Goal: Task Accomplishment & Management: Use online tool/utility

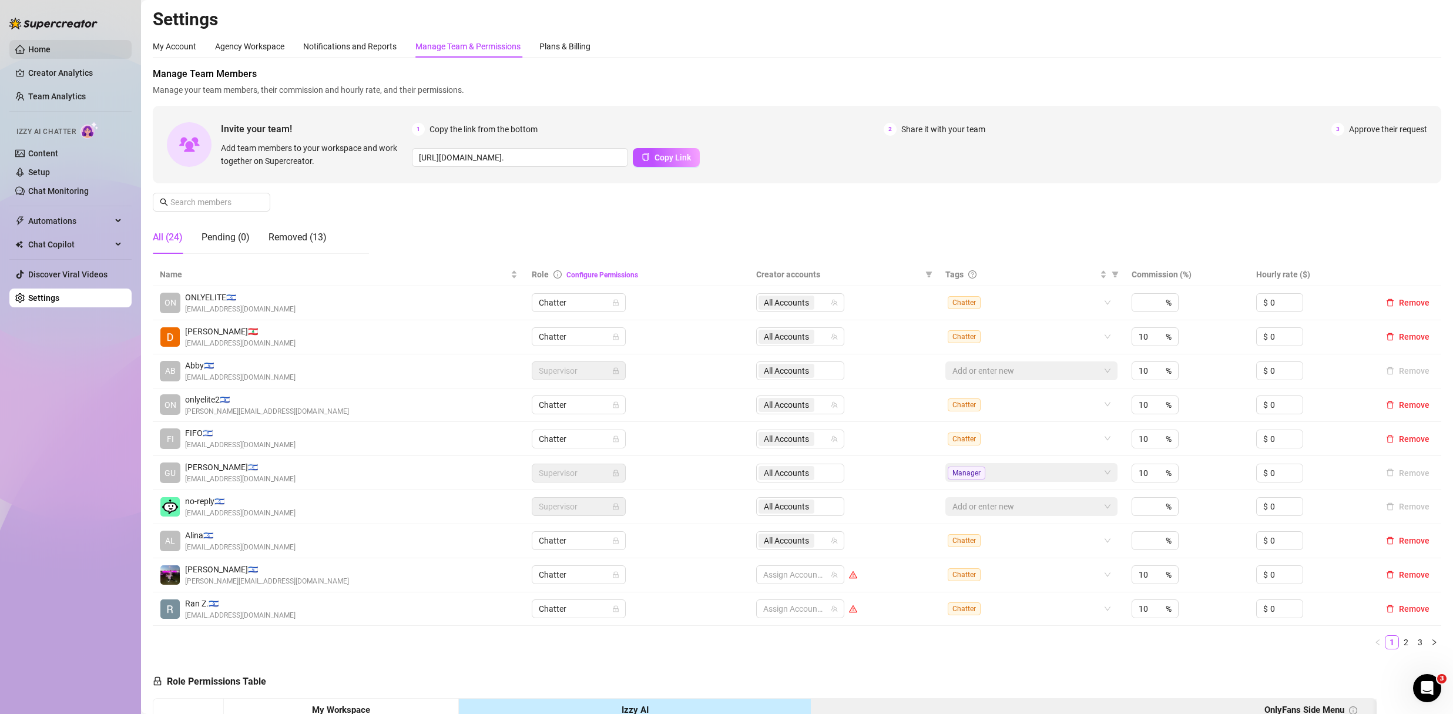
click at [33, 46] on link "Home" at bounding box center [39, 49] width 22 height 9
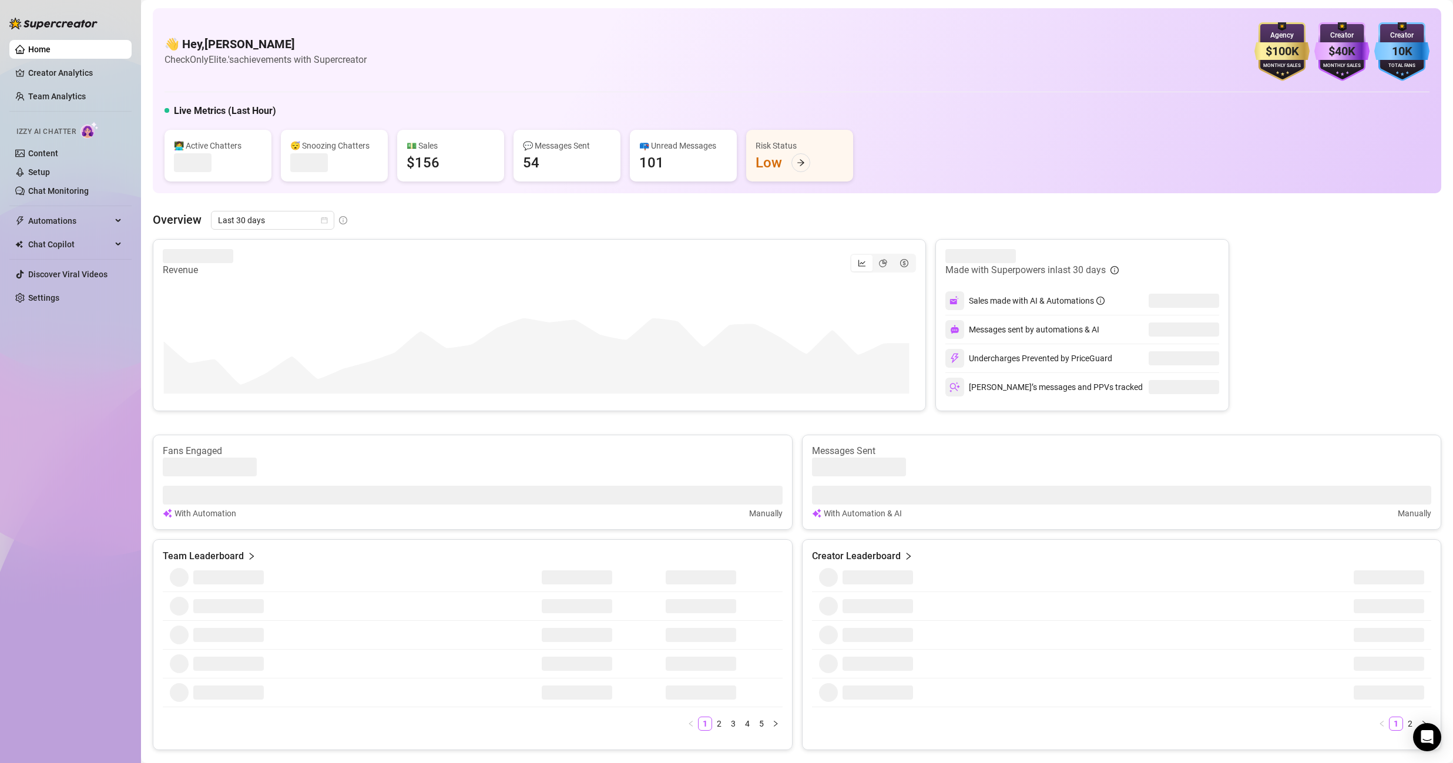
drag, startPoint x: 43, startPoint y: 72, endPoint x: 32, endPoint y: 43, distance: 31.4
click at [43, 72] on link "Creator Analytics" at bounding box center [75, 72] width 94 height 19
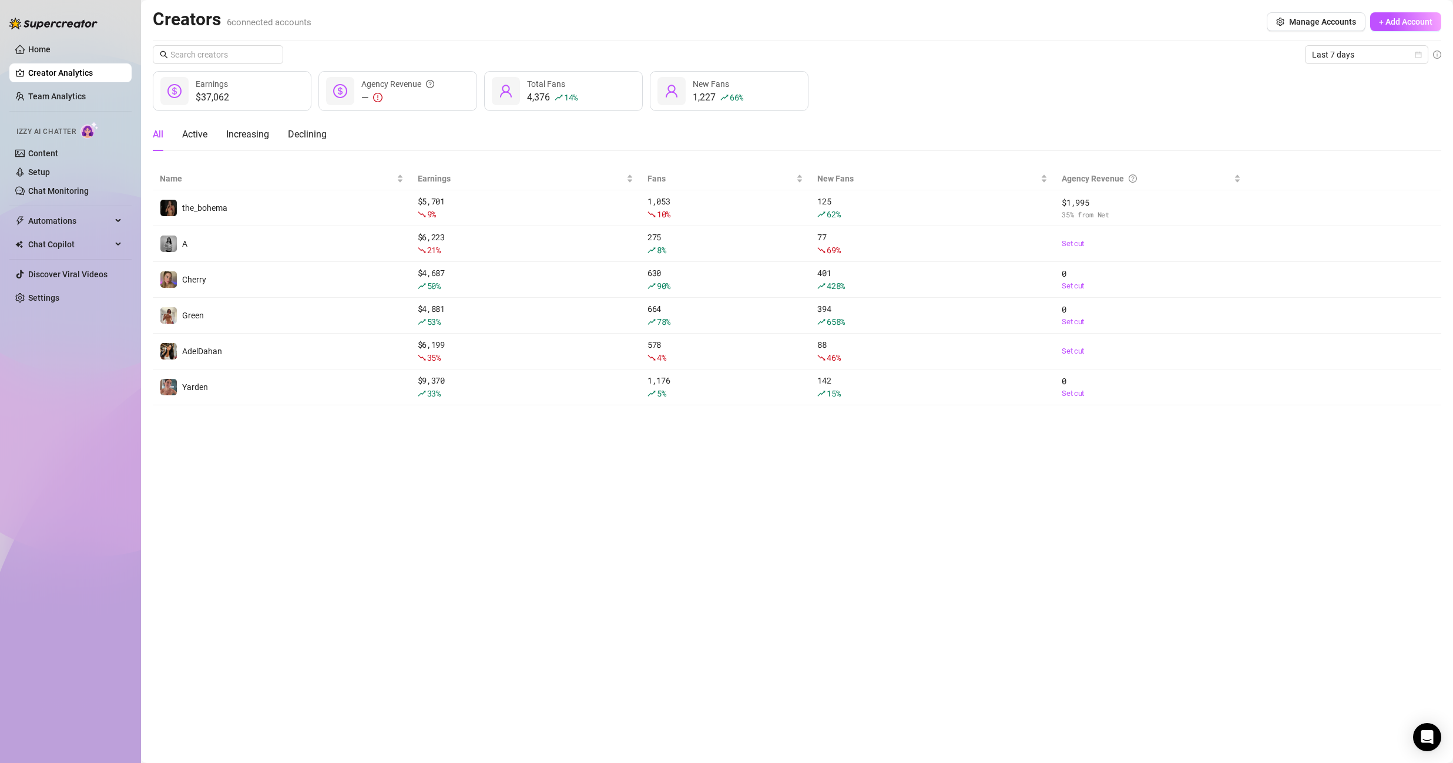
drag, startPoint x: 53, startPoint y: 212, endPoint x: 62, endPoint y: 254, distance: 43.2
click at [53, 212] on span "Automations" at bounding box center [69, 221] width 83 height 19
click at [62, 254] on ul "Home Creator Analytics Team Analytics Izzy AI Chatter Content Setup Chat Monito…" at bounding box center [70, 173] width 122 height 277
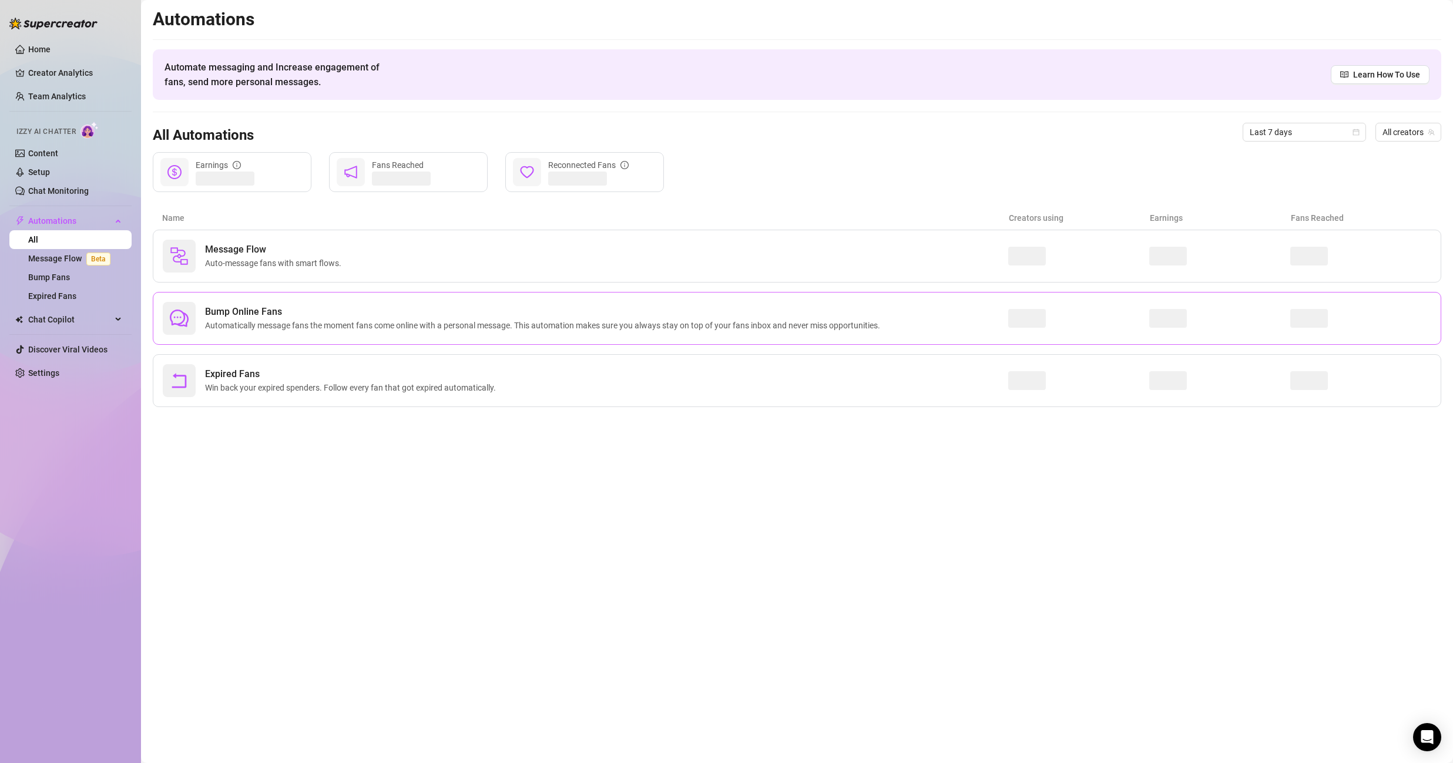
click at [239, 297] on div "Bump Online Fans Automatically message fans the moment fans come online with a …" at bounding box center [797, 318] width 1289 height 53
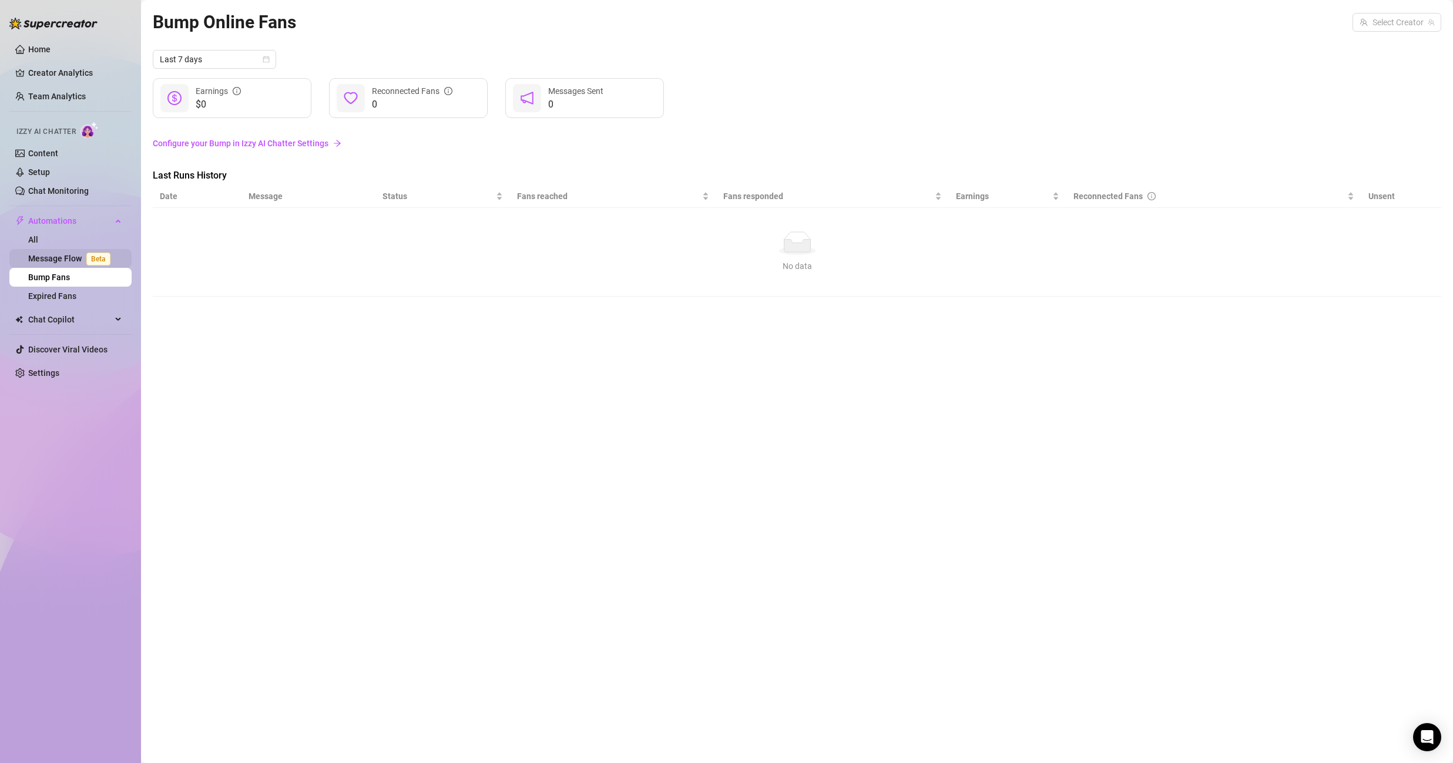
click at [76, 258] on link "Message Flow Beta" at bounding box center [71, 258] width 87 height 9
